Goal: Task Accomplishment & Management: Use online tool/utility

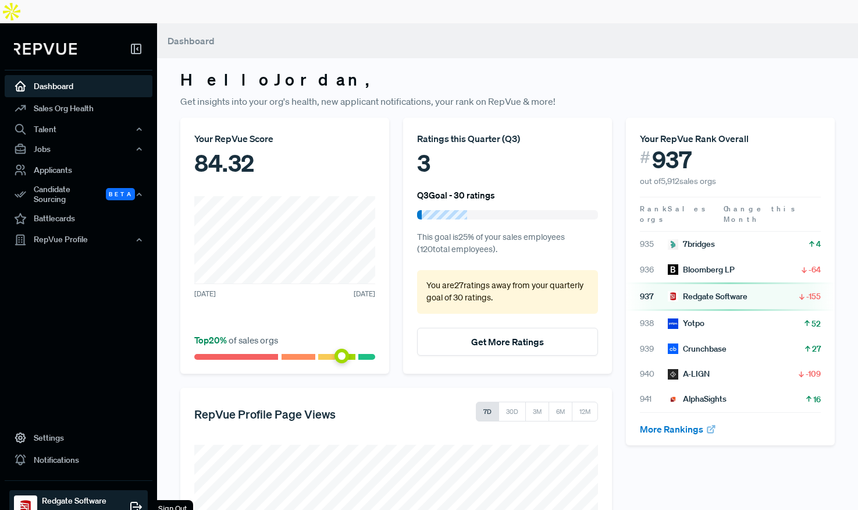
click at [180, 500] on div "Sign Out" at bounding box center [172, 508] width 41 height 17
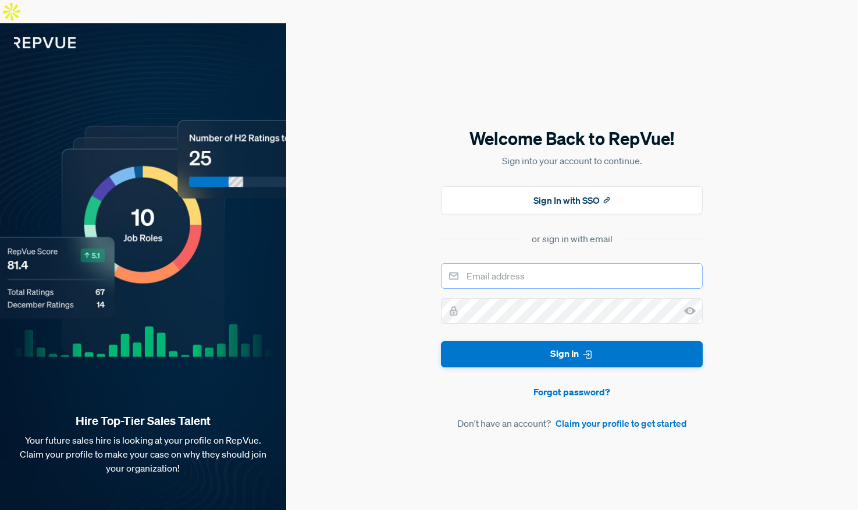
click at [532, 263] on input "email" at bounding box center [572, 276] width 262 height 26
type input "[EMAIL_ADDRESS][DOMAIN_NAME]"
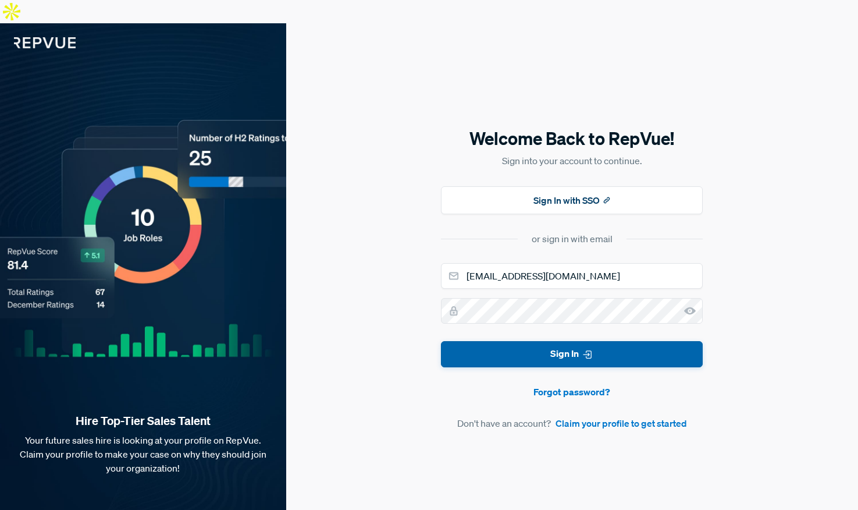
click at [549, 341] on button "Sign In" at bounding box center [572, 354] width 262 height 26
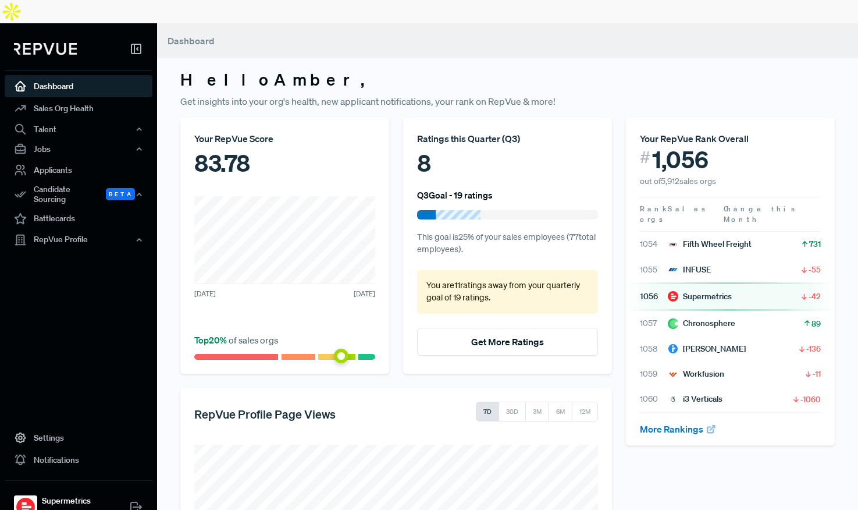
scroll to position [19, 0]
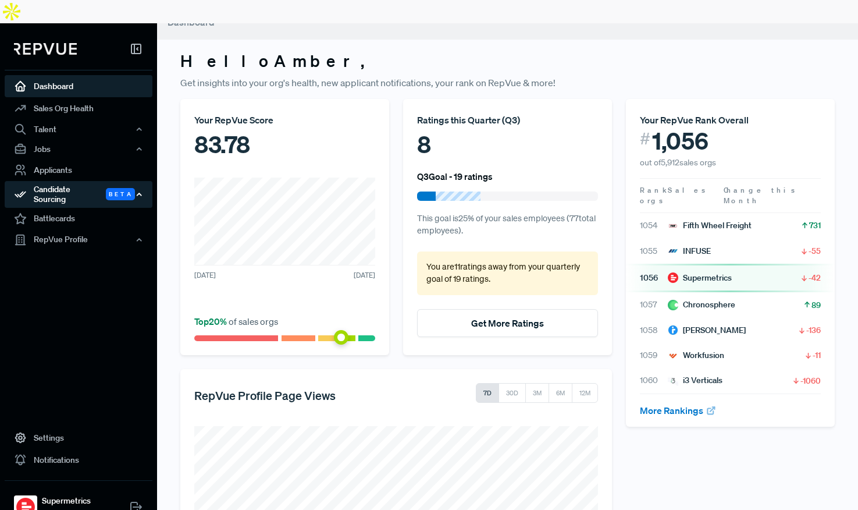
click at [57, 181] on div "Candidate Sourcing Beta" at bounding box center [79, 194] width 148 height 27
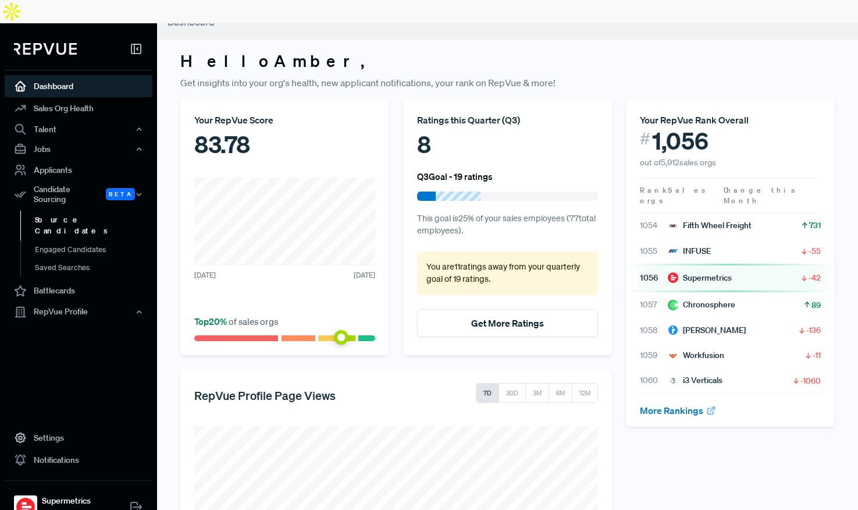
click at [73, 211] on link "Source Candidates" at bounding box center [94, 226] width 148 height 30
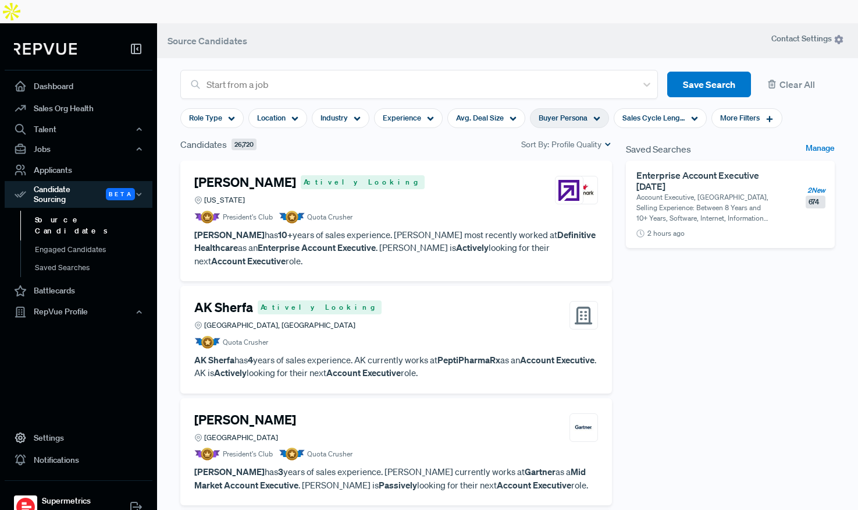
click at [571, 112] on span "Buyer Persona" at bounding box center [563, 117] width 49 height 11
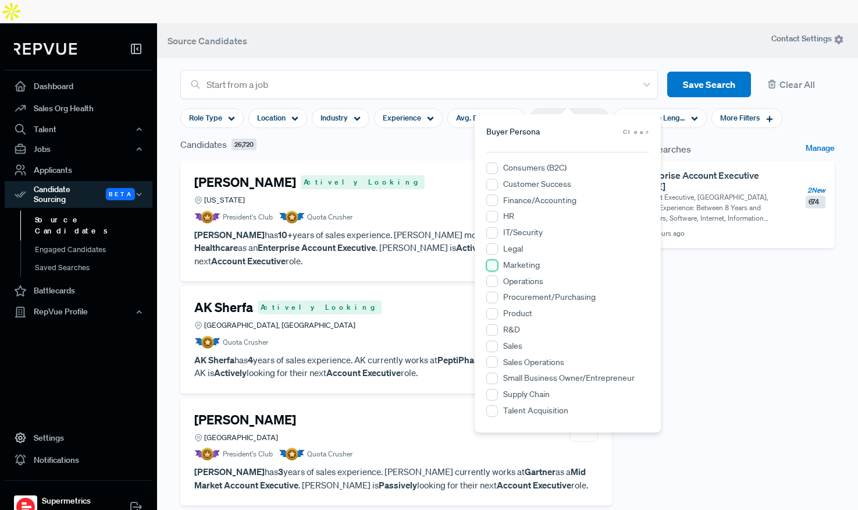
click at [495, 265] on input "Marketing" at bounding box center [492, 265] width 12 height 12
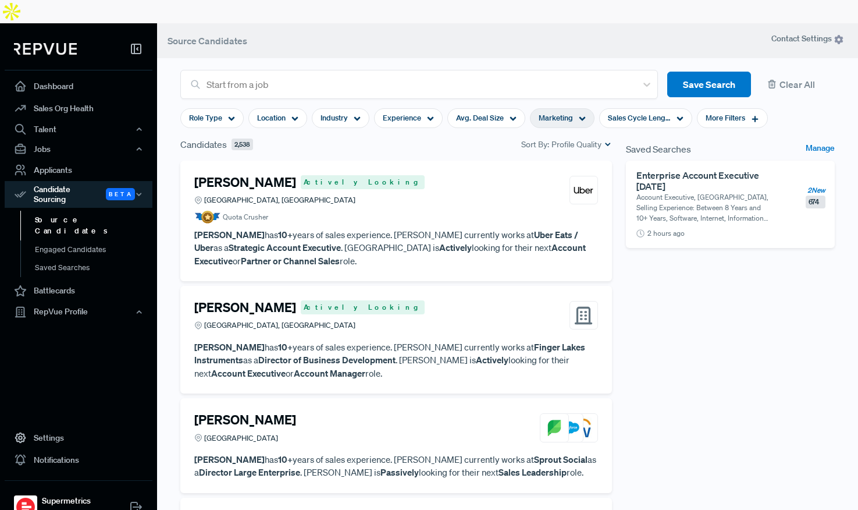
click at [748, 268] on div "Saved Searches Manage Enterprise Account Executive [DATE] Account Executive, [G…" at bounding box center [730, 341] width 223 height 409
click at [727, 108] on div "More Filters" at bounding box center [732, 118] width 71 height 20
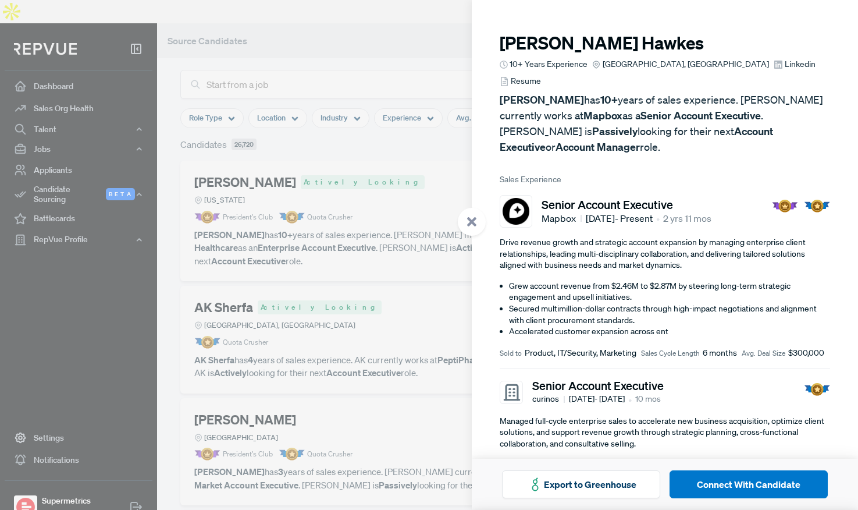
click at [560, 211] on span "Mapbox" at bounding box center [562, 218] width 40 height 14
copy span "Mapbox"
